Goal: Communication & Community: Answer question/provide support

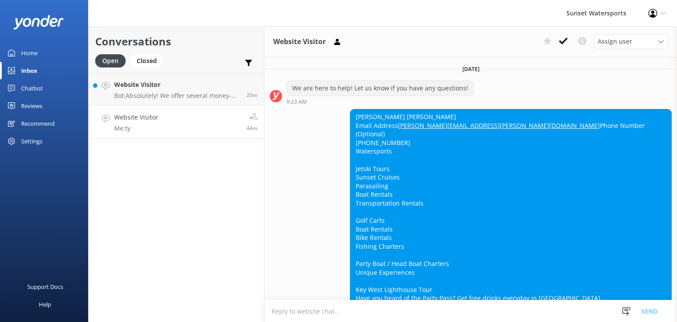
scroll to position [8299, 0]
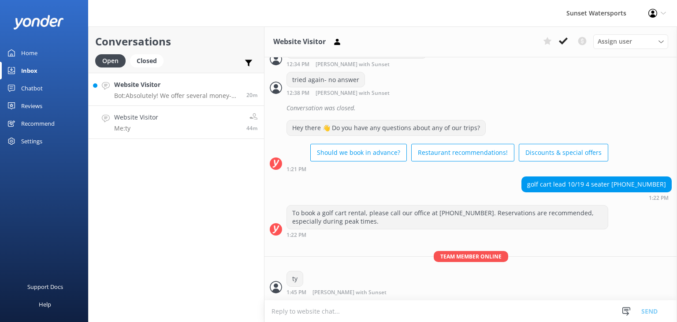
click at [159, 93] on p "Bot: Absolutely! We offer several money-saving combo packages that include popu…" at bounding box center [177, 96] width 126 height 8
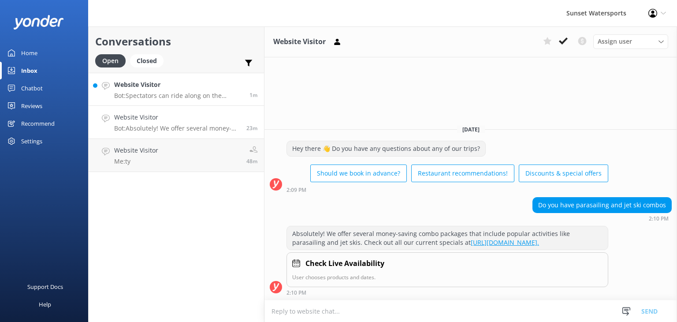
click at [192, 94] on p "Bot: Spectators can ride along on the Parasail Flight boat for $30 per person, …" at bounding box center [178, 96] width 129 height 8
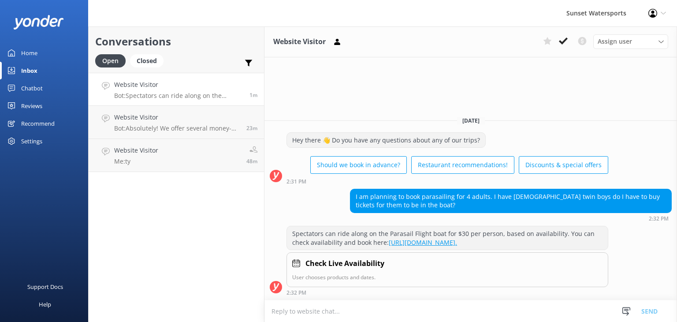
click at [294, 312] on textarea at bounding box center [470, 311] width 412 height 22
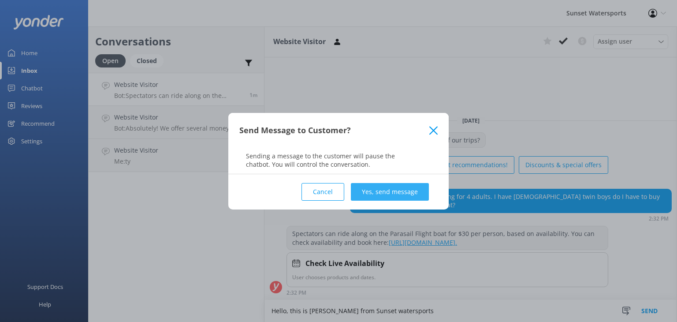
type textarea "Hello, this is [PERSON_NAME] from Sunset watersports"
click at [374, 193] on button "Yes, send message" at bounding box center [390, 192] width 78 height 18
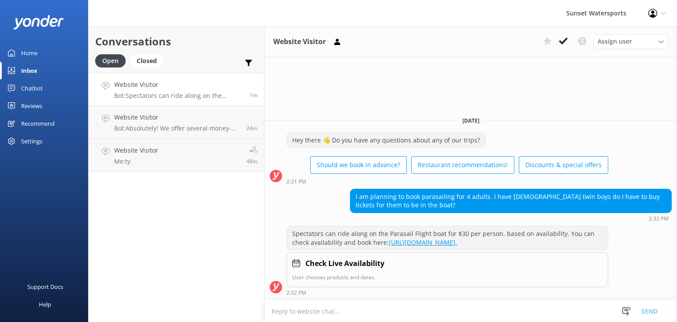
scroll to position [13, 0]
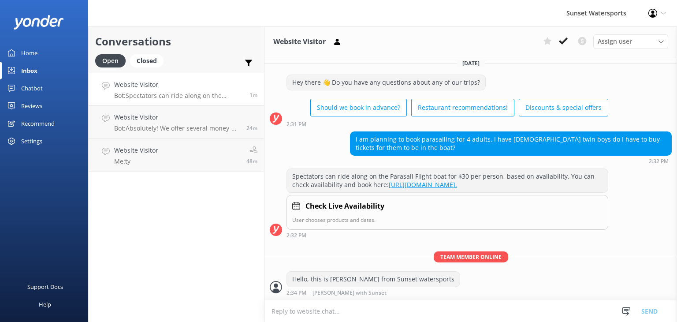
click at [281, 311] on textarea at bounding box center [470, 311] width 412 height 22
click at [284, 311] on textarea "can i help you book your trip [DATE]?" at bounding box center [470, 311] width 412 height 22
type textarea "Can I help you book your trip [DATE]?"
click at [645, 307] on button "Send" at bounding box center [649, 311] width 33 height 22
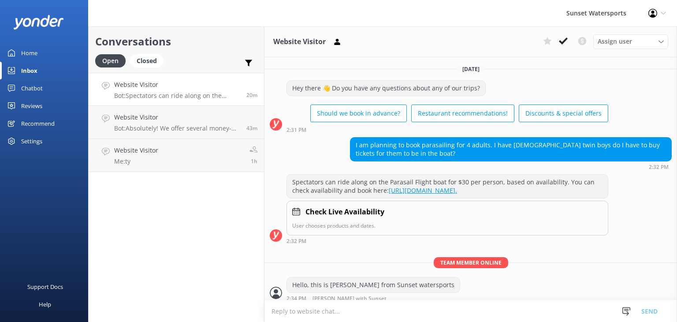
scroll to position [42, 0]
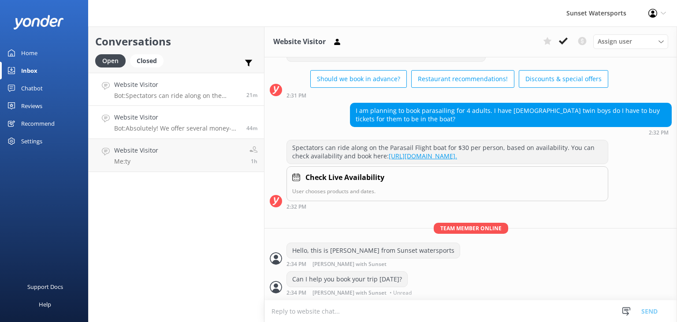
click at [176, 126] on p "Bot: Absolutely! We offer several money-saving combo packages that include popu…" at bounding box center [177, 128] width 126 height 8
